Goal: Task Accomplishment & Management: Manage account settings

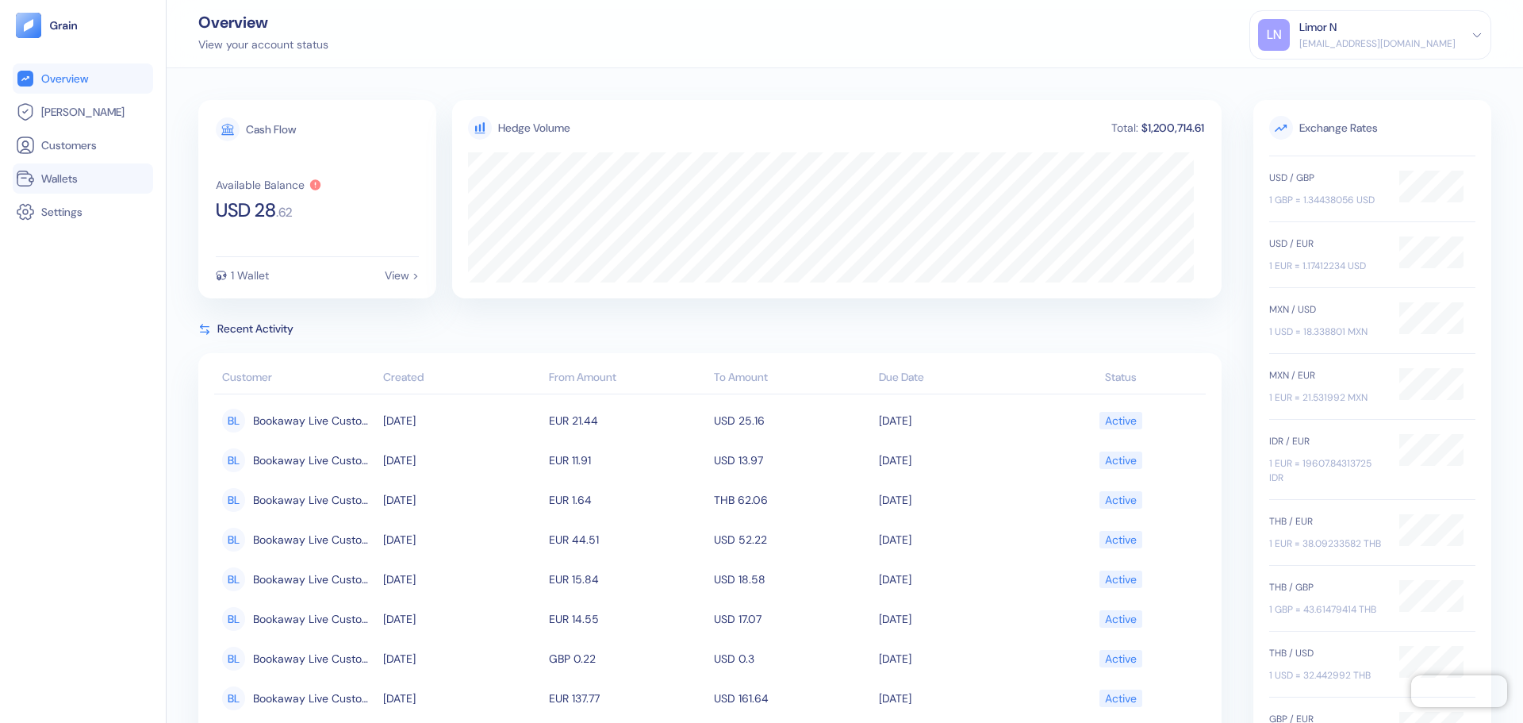
click at [63, 175] on span "Wallets" at bounding box center [59, 179] width 36 height 16
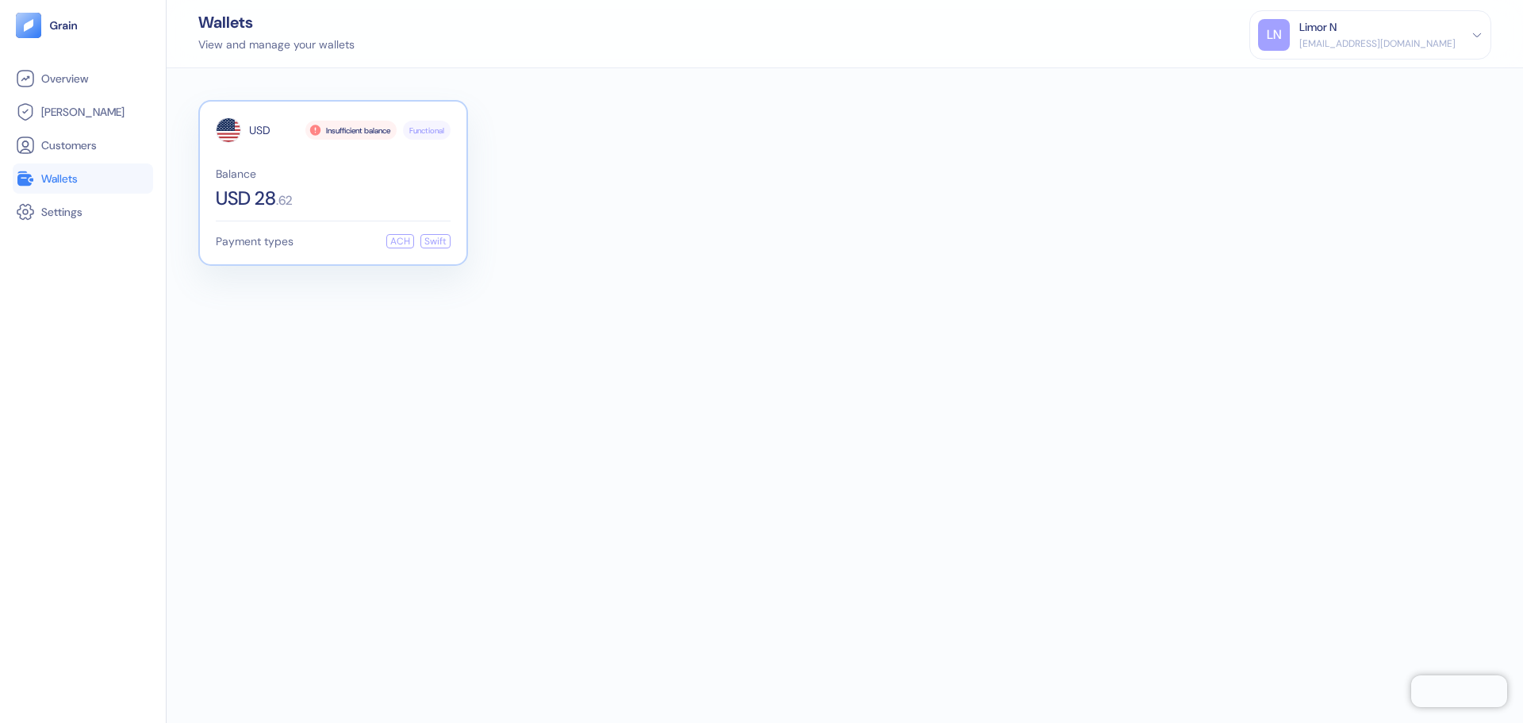
click at [268, 168] on span "Balance" at bounding box center [333, 173] width 235 height 11
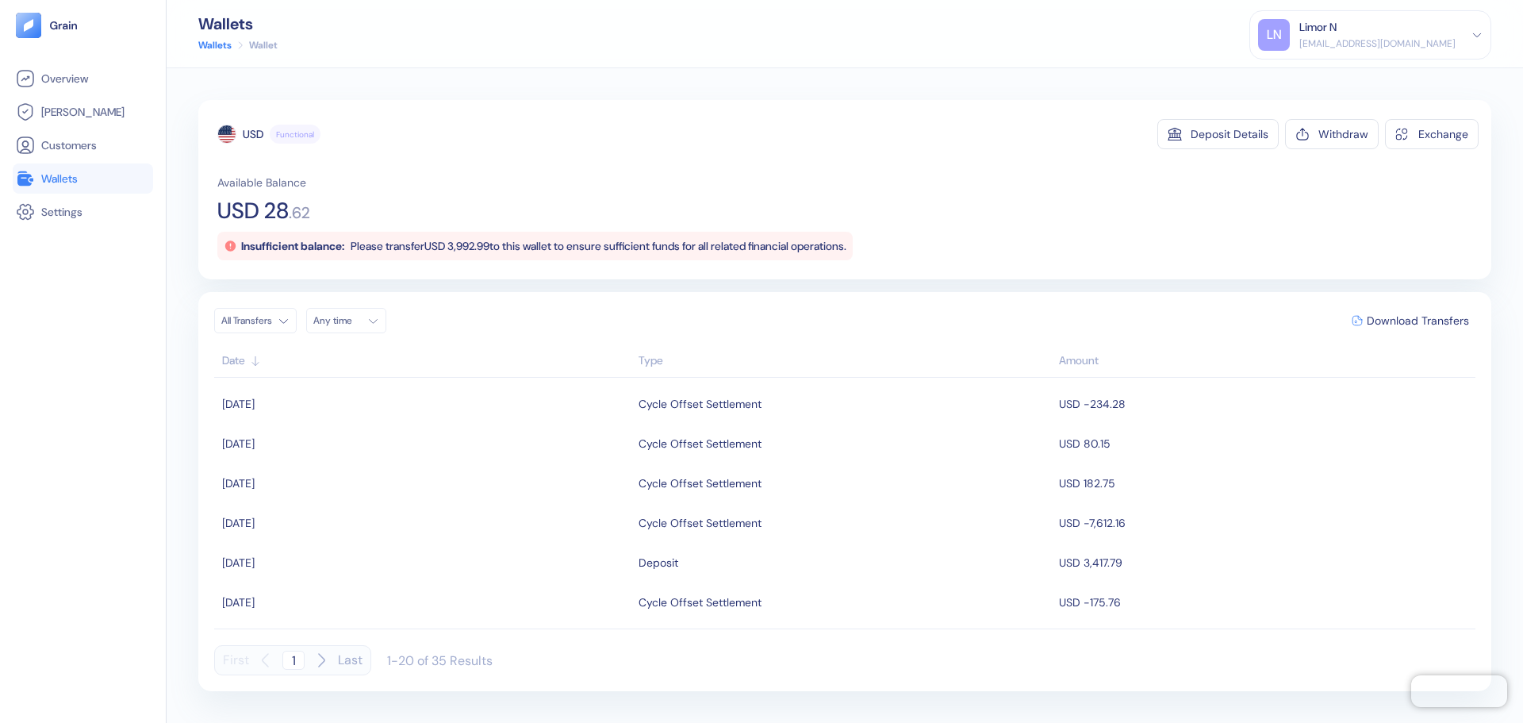
click at [1426, 36] on div "[EMAIL_ADDRESS][DOMAIN_NAME]" at bounding box center [1377, 43] width 156 height 14
click at [1322, 76] on div "Sign Out" at bounding box center [1301, 79] width 44 height 17
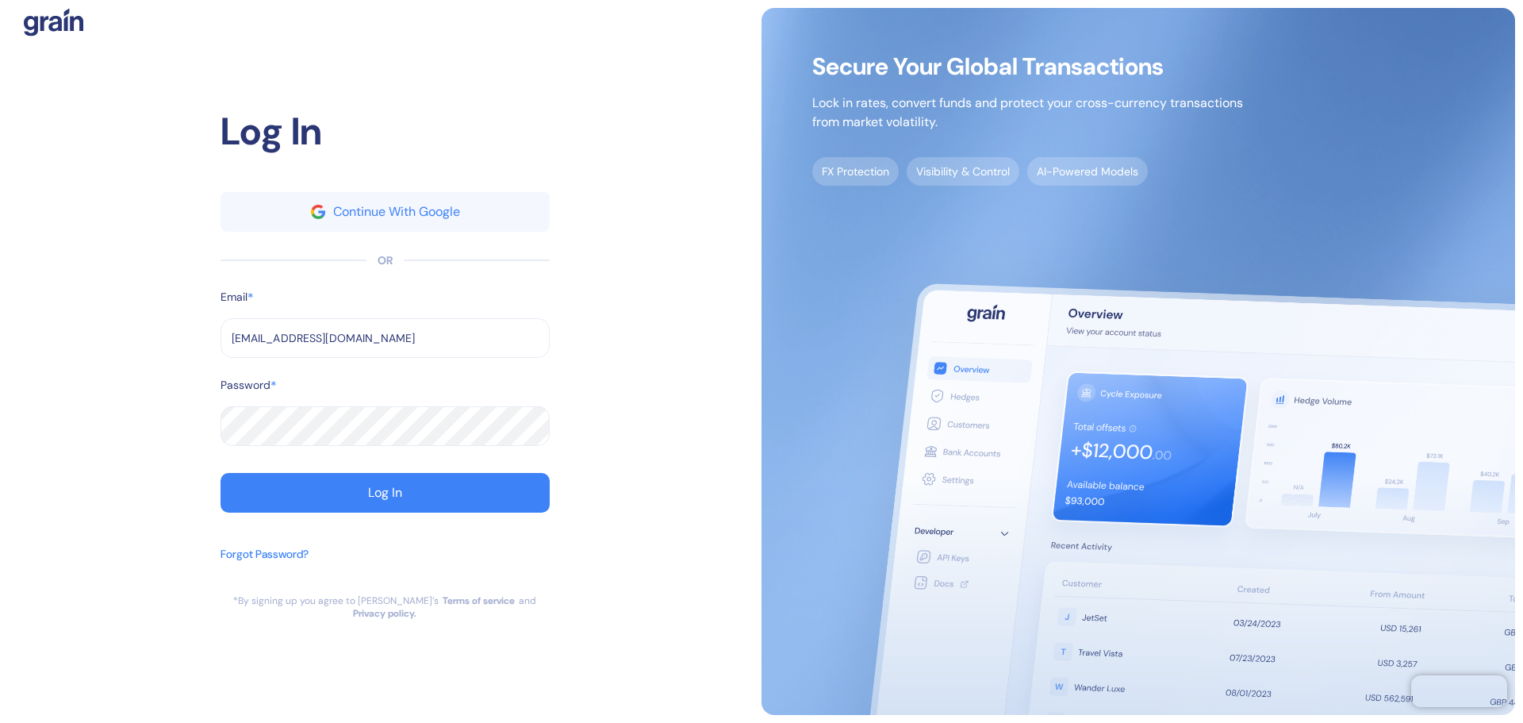
click at [309, 350] on input "[EMAIL_ADDRESS][DOMAIN_NAME]" at bounding box center [385, 338] width 329 height 40
type input "[EMAIL_ADDRESS][DOMAIN_NAME]"
click at [347, 489] on button "Log In" at bounding box center [385, 493] width 329 height 40
